Goal: Transaction & Acquisition: Purchase product/service

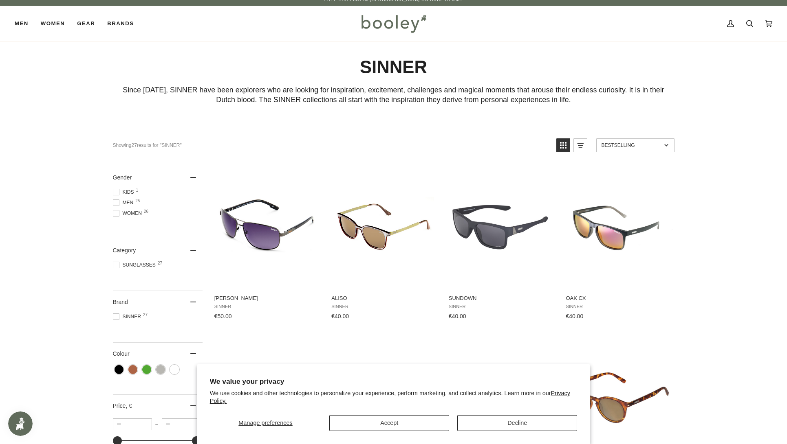
scroll to position [6, 0]
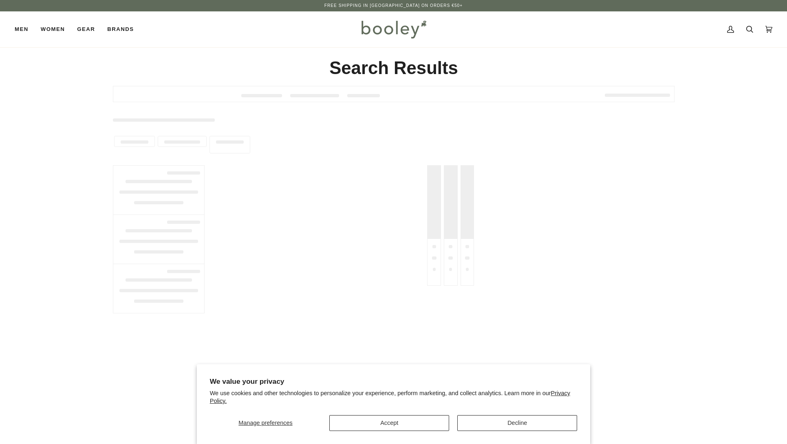
type input "******"
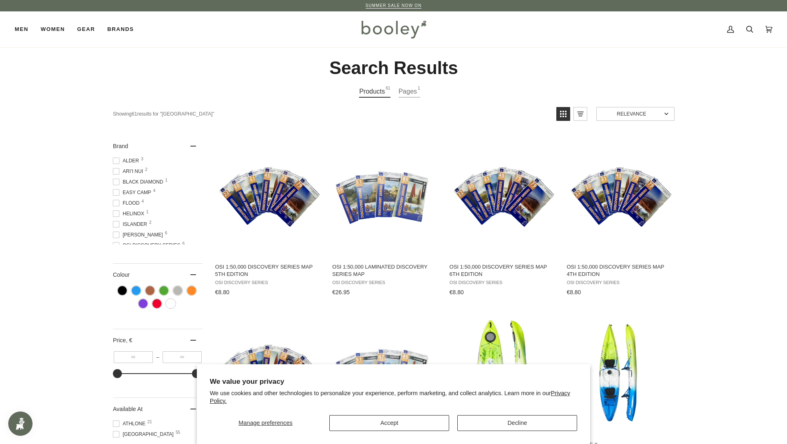
click at [374, 92] on link "Products 61" at bounding box center [374, 92] width 31 height 12
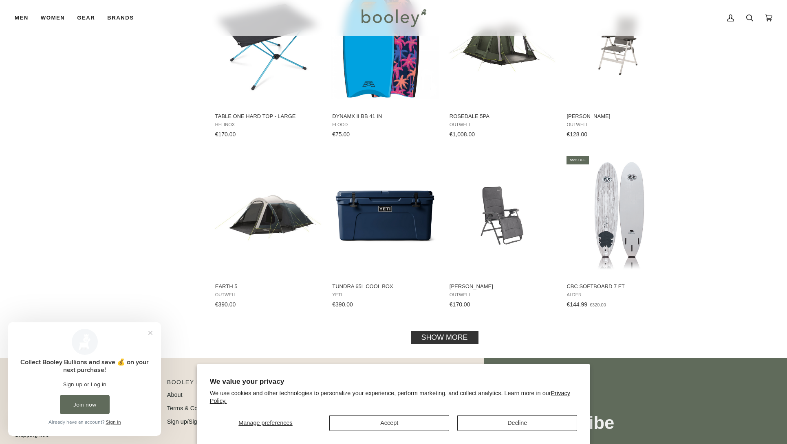
scroll to position [677, 0]
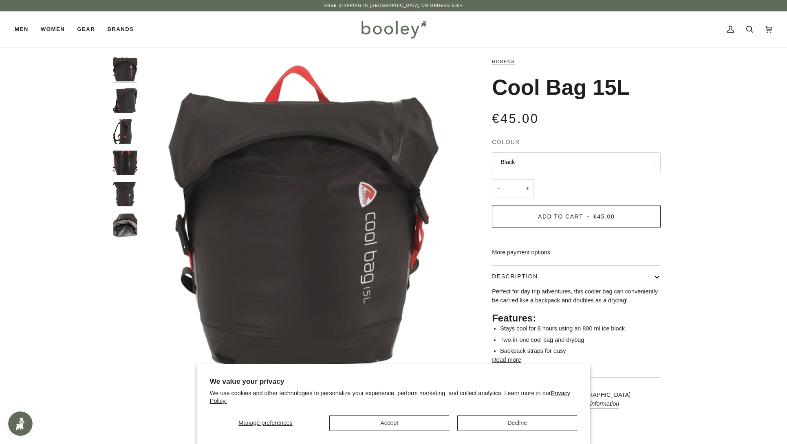
click at [127, 101] on img "Robens Cool Bag 15L - Booley Galway" at bounding box center [125, 100] width 24 height 24
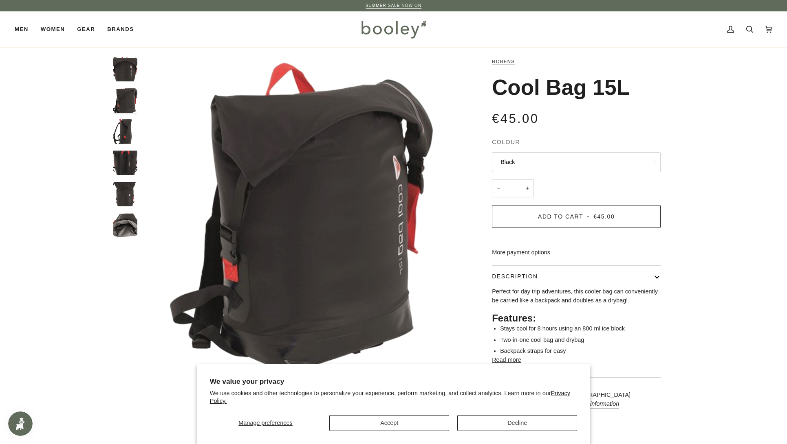
click at [125, 128] on img "Robens Cool Bag 15L - Booley Galway" at bounding box center [125, 131] width 24 height 24
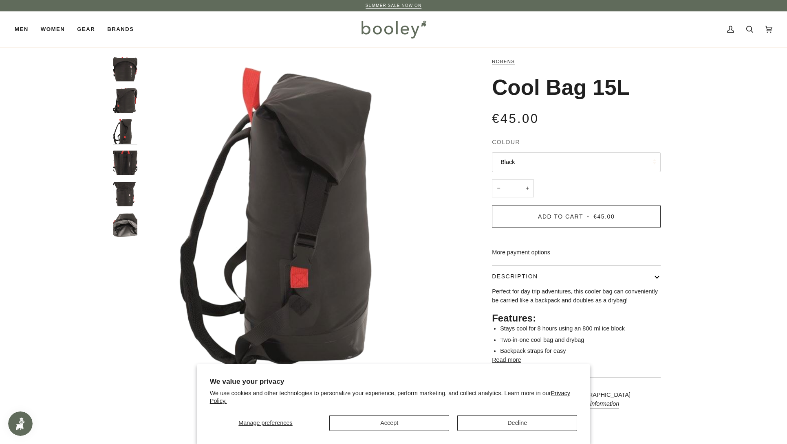
click at [125, 160] on img "Robens Cool Bag 15L - Booley Galway" at bounding box center [125, 163] width 24 height 24
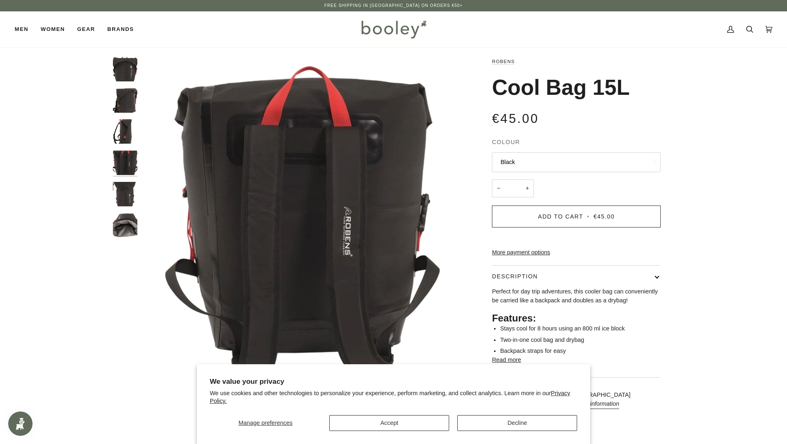
click at [125, 191] on img "Robens Cool Bag 15L - Booley Galway" at bounding box center [125, 194] width 24 height 24
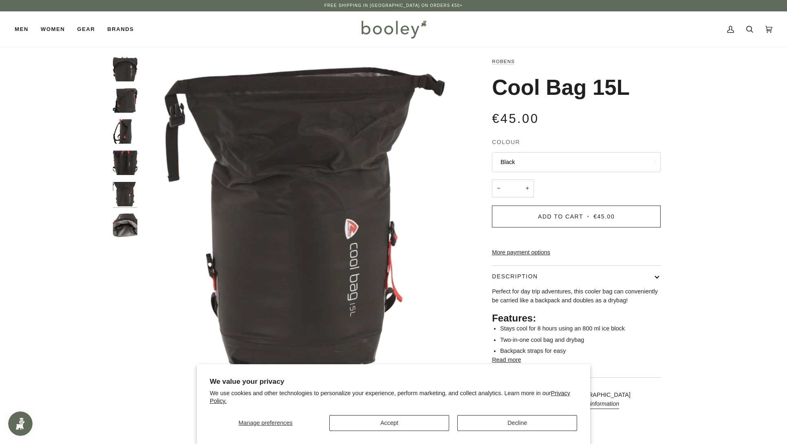
click at [124, 224] on img "Robens Cool Bag 15L - Booley Galway" at bounding box center [125, 225] width 24 height 24
